Goal: Information Seeking & Learning: Learn about a topic

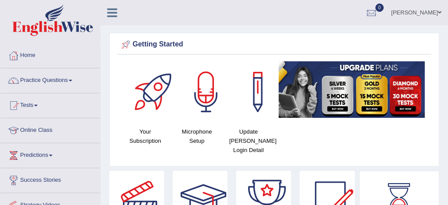
click at [40, 80] on link "Practice Questions" at bounding box center [50, 79] width 100 height 22
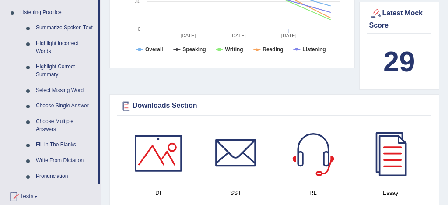
scroll to position [389, 0]
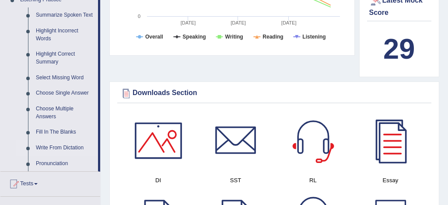
click at [58, 146] on link "Write From Dictation" at bounding box center [65, 148] width 66 height 16
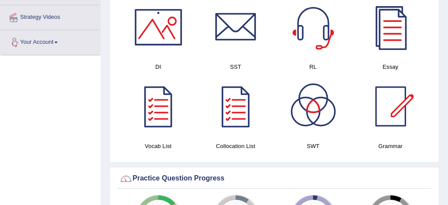
scroll to position [607, 0]
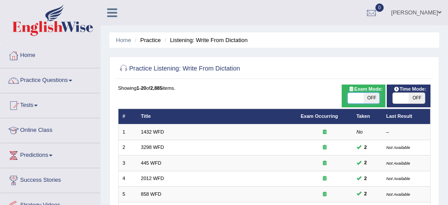
click at [355, 101] on span at bounding box center [356, 98] width 16 height 10
checkbox input "true"
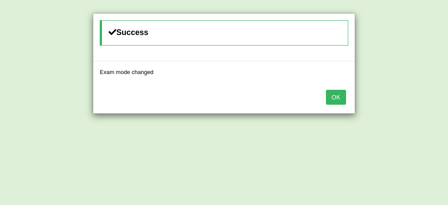
click at [333, 96] on button "OK" at bounding box center [336, 97] width 20 height 15
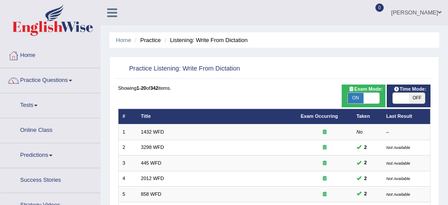
scroll to position [299, 0]
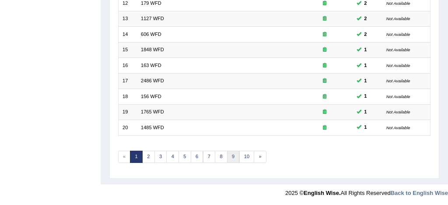
click at [230, 154] on link "9" at bounding box center [233, 156] width 13 height 12
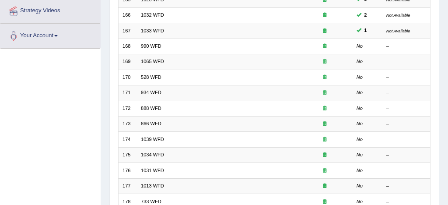
scroll to position [195, 0]
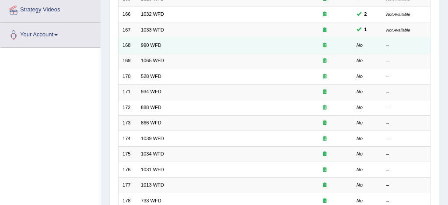
click at [164, 46] on td "990 WFD" at bounding box center [217, 45] width 160 height 15
click at [152, 45] on link "990 WFD" at bounding box center [151, 44] width 21 height 5
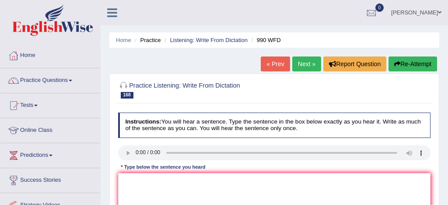
scroll to position [19, 0]
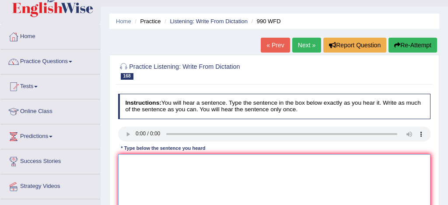
click at [128, 160] on textarea at bounding box center [274, 190] width 313 height 72
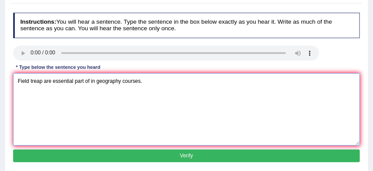
scroll to position [100, 0]
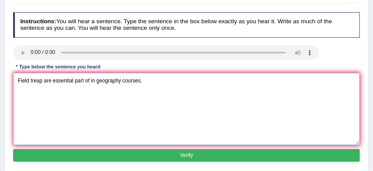
type textarea "Field treap are essential part of in geography courses."
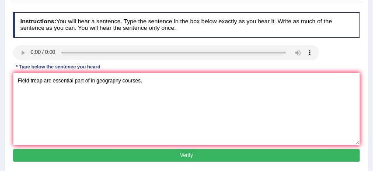
click at [137, 156] on button "Verify" at bounding box center [186, 155] width 347 height 13
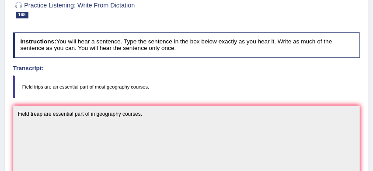
scroll to position [39, 0]
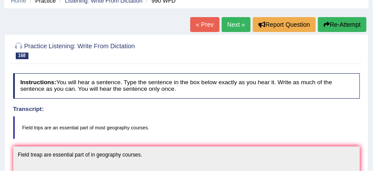
click at [354, 23] on button "Re-Attempt" at bounding box center [342, 24] width 49 height 15
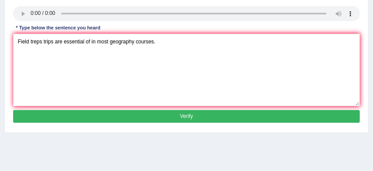
scroll to position [154, 0]
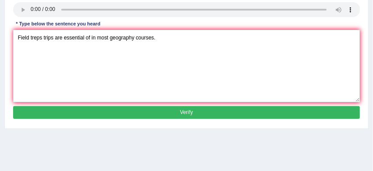
type textarea "Field treps trips are essential of in most geography courses."
click at [151, 118] on button "Verify" at bounding box center [186, 112] width 347 height 13
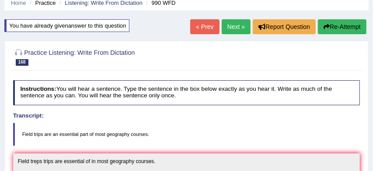
scroll to position [32, 0]
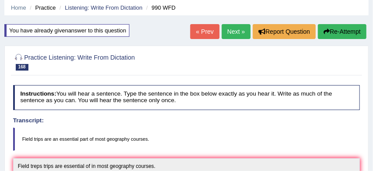
click at [234, 30] on link "Next »" at bounding box center [236, 31] width 29 height 15
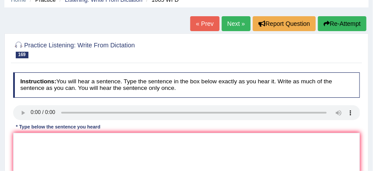
scroll to position [42, 0]
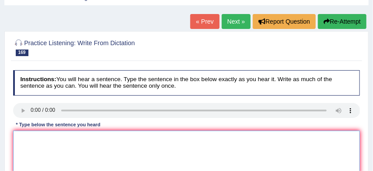
click at [21, 131] on textarea at bounding box center [186, 166] width 347 height 72
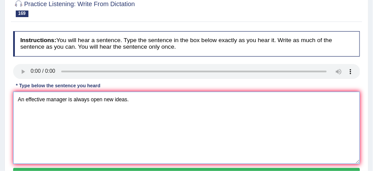
scroll to position [94, 0]
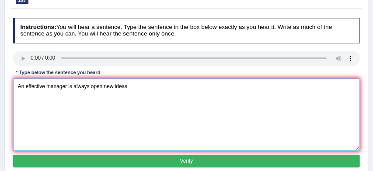
type textarea "An effective manager is always open new ideas."
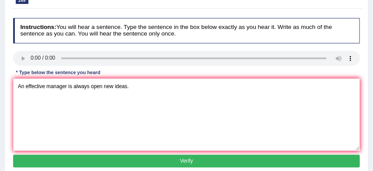
click at [79, 159] on button "Verify" at bounding box center [186, 160] width 347 height 13
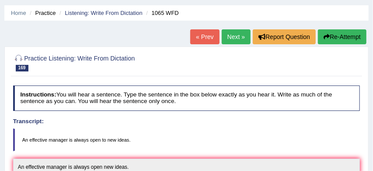
scroll to position [26, 0]
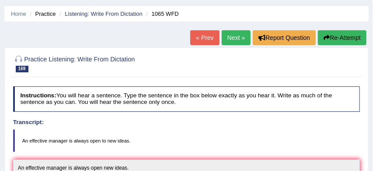
click at [233, 38] on link "Next »" at bounding box center [236, 37] width 29 height 15
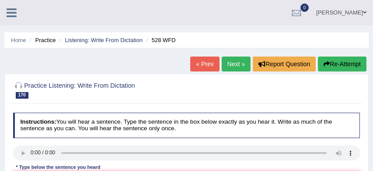
scroll to position [33, 0]
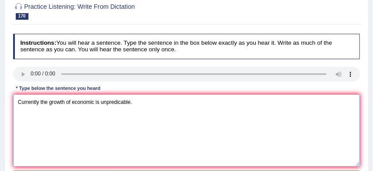
scroll to position [110, 0]
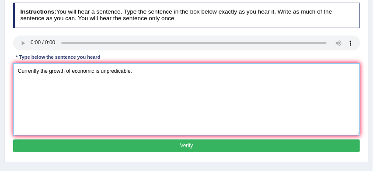
type textarea "Currently the growth of economic is unpredicable."
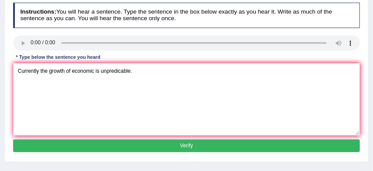
click at [107, 147] on button "Verify" at bounding box center [186, 145] width 347 height 13
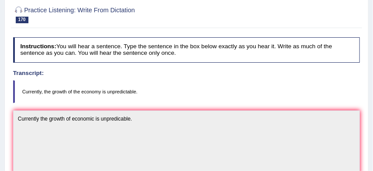
scroll to position [55, 0]
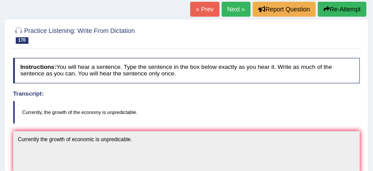
click at [232, 10] on link "Next »" at bounding box center [236, 9] width 29 height 15
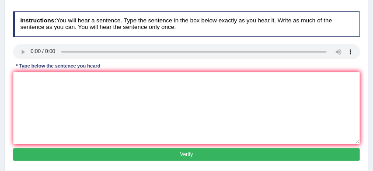
scroll to position [109, 0]
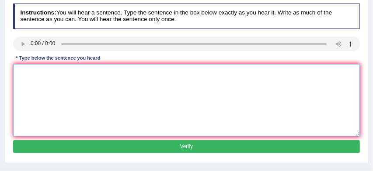
click at [29, 70] on textarea at bounding box center [186, 100] width 347 height 72
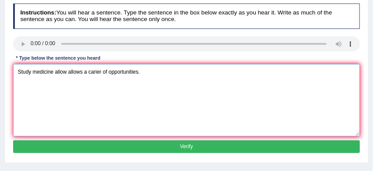
type textarea "Study medicine allow allows a carier of opportunities."
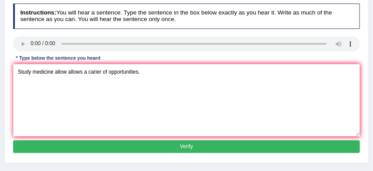
click at [122, 145] on button "Verify" at bounding box center [186, 146] width 347 height 13
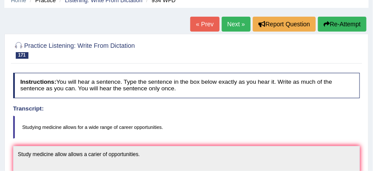
scroll to position [38, 0]
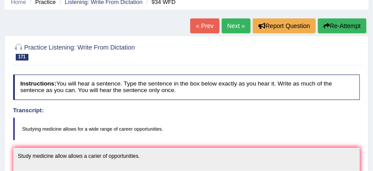
click at [233, 27] on link "Next »" at bounding box center [236, 25] width 29 height 15
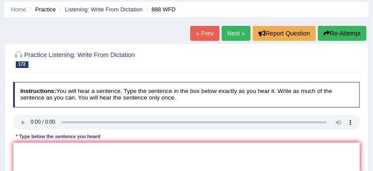
scroll to position [33, 0]
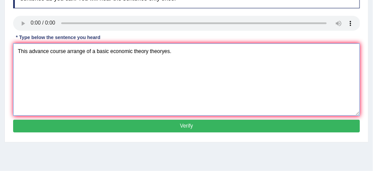
scroll to position [131, 0]
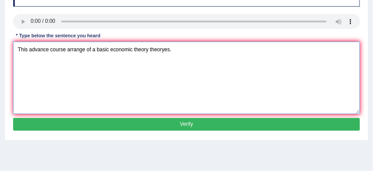
type textarea "This advance course arrange of a basic economic theory theoryes."
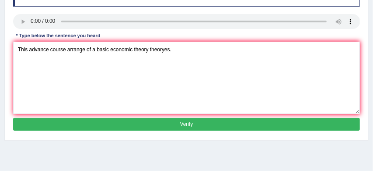
click at [181, 125] on button "Verify" at bounding box center [186, 124] width 347 height 13
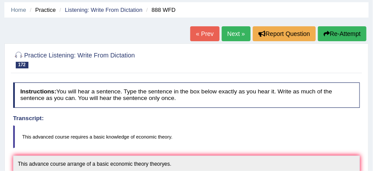
scroll to position [30, 0]
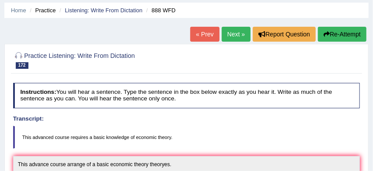
click at [233, 33] on link "Next »" at bounding box center [236, 34] width 29 height 15
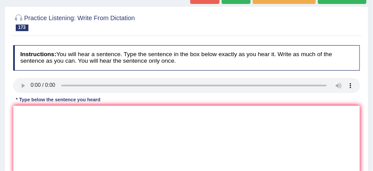
scroll to position [74, 0]
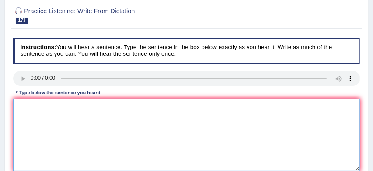
click at [20, 99] on textarea at bounding box center [186, 134] width 347 height 72
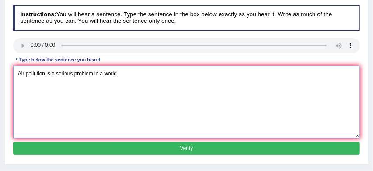
scroll to position [111, 0]
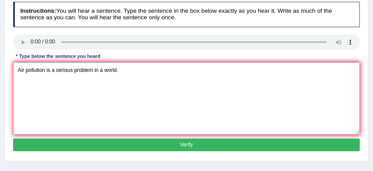
type textarea "Air pollution is a serious problem in a world."
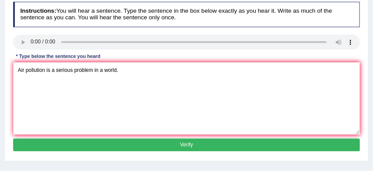
click at [118, 144] on button "Verify" at bounding box center [186, 144] width 347 height 13
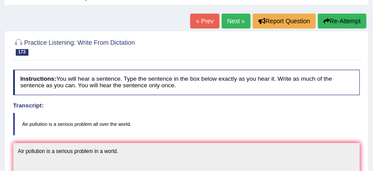
scroll to position [37, 0]
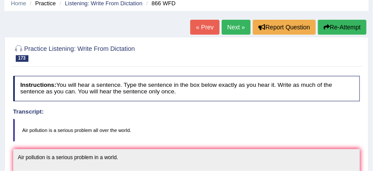
click at [232, 28] on link "Next »" at bounding box center [236, 27] width 29 height 15
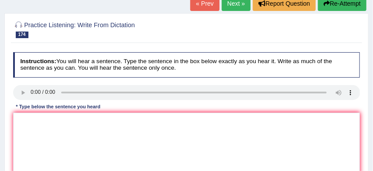
scroll to position [70, 0]
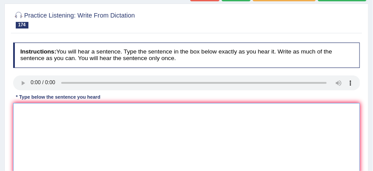
click at [20, 109] on textarea at bounding box center [186, 139] width 347 height 72
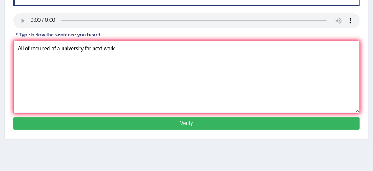
scroll to position [133, 0]
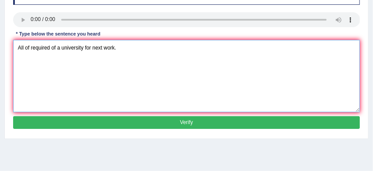
type textarea "All of required of a university for next work."
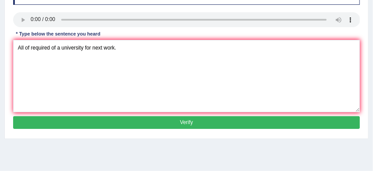
click at [113, 121] on button "Verify" at bounding box center [186, 122] width 347 height 13
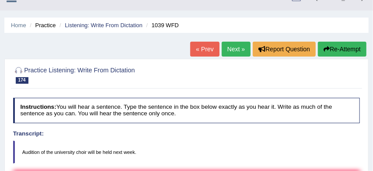
scroll to position [13, 0]
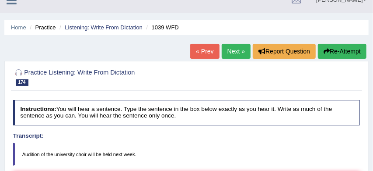
click at [233, 49] on link "Next »" at bounding box center [236, 51] width 29 height 15
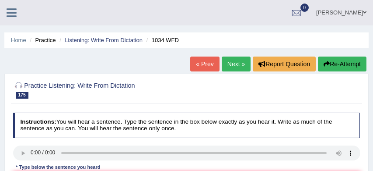
scroll to position [24, 0]
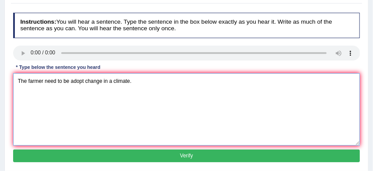
scroll to position [109, 0]
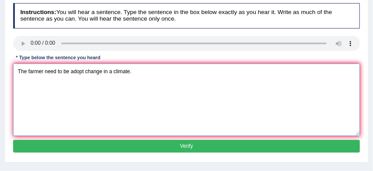
type textarea "The farmer need to be adopt change in a climate."
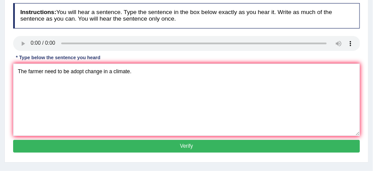
click at [151, 144] on button "Verify" at bounding box center [186, 145] width 347 height 13
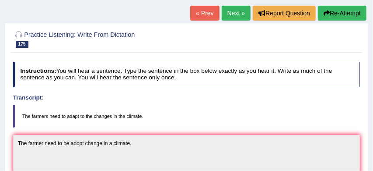
scroll to position [38, 0]
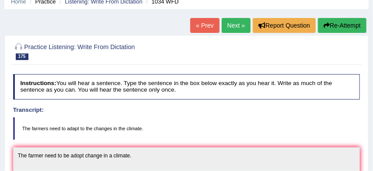
click at [341, 23] on button "Re-Attempt" at bounding box center [342, 25] width 49 height 15
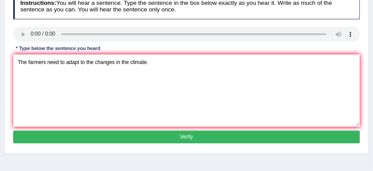
scroll to position [129, 0]
type textarea "The farmers need to adapt to the changes in the climate."
click at [185, 143] on button "Verify" at bounding box center [186, 136] width 347 height 13
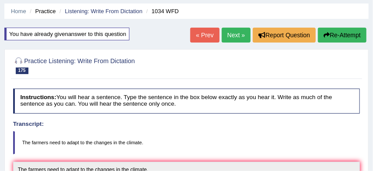
scroll to position [25, 0]
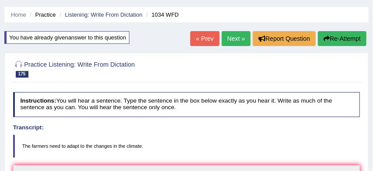
click at [338, 38] on button "Re-Attempt" at bounding box center [342, 38] width 49 height 15
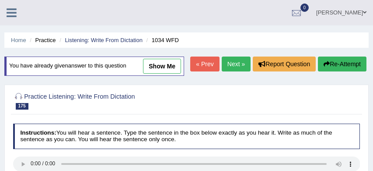
scroll to position [96, 0]
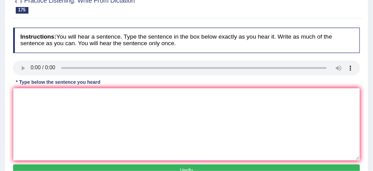
click at [93, 112] on textarea at bounding box center [186, 124] width 347 height 72
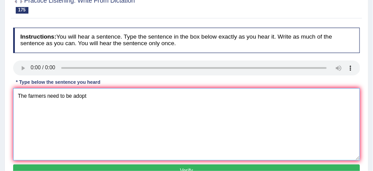
click at [95, 114] on textarea "The farmers need to be adopt" at bounding box center [186, 124] width 347 height 72
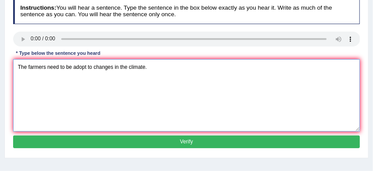
scroll to position [126, 0]
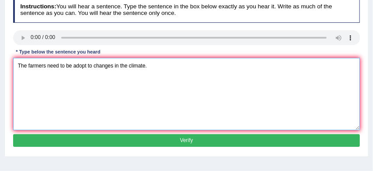
type textarea "The farmers need to be adopt to changes in the climate."
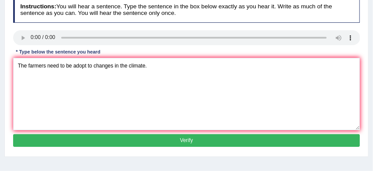
click at [180, 146] on button "Verify" at bounding box center [186, 140] width 347 height 13
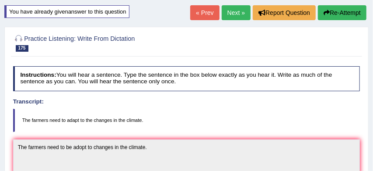
scroll to position [40, 0]
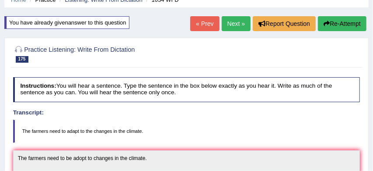
click at [337, 24] on button "Re-Attempt" at bounding box center [342, 23] width 49 height 15
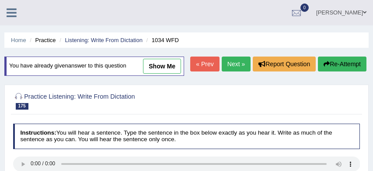
scroll to position [121, 0]
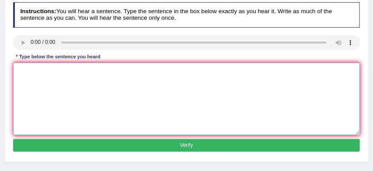
click at [69, 98] on textarea at bounding box center [186, 99] width 347 height 72
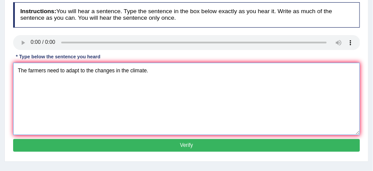
type textarea "The farmers need to adapt to the changes in the climate."
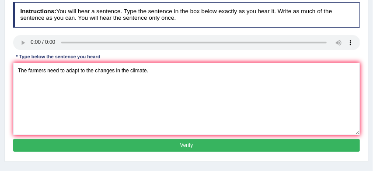
click at [175, 151] on button "Verify" at bounding box center [186, 145] width 347 height 13
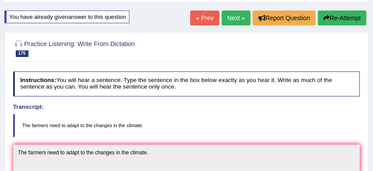
scroll to position [42, 0]
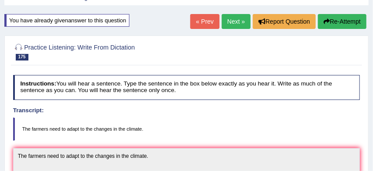
click at [235, 20] on link "Next »" at bounding box center [236, 21] width 29 height 15
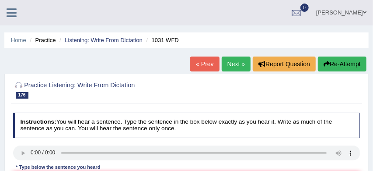
click at [233, 64] on link "Next »" at bounding box center [236, 63] width 29 height 15
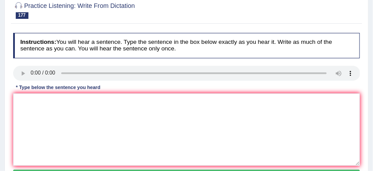
scroll to position [80, 0]
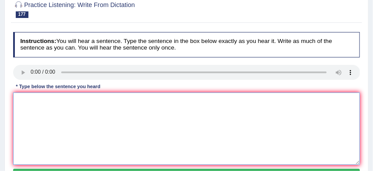
click at [24, 98] on textarea at bounding box center [186, 128] width 347 height 72
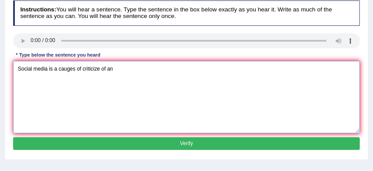
scroll to position [114, 0]
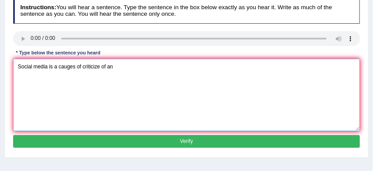
type textarea "Social media is a cauges of criticize of an"
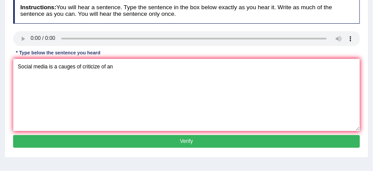
click at [115, 138] on button "Verify" at bounding box center [186, 141] width 347 height 13
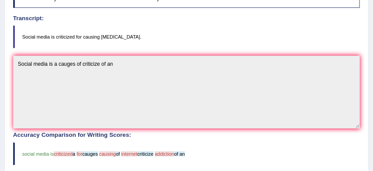
scroll to position [128, 0]
